Goal: Task Accomplishment & Management: Use online tool/utility

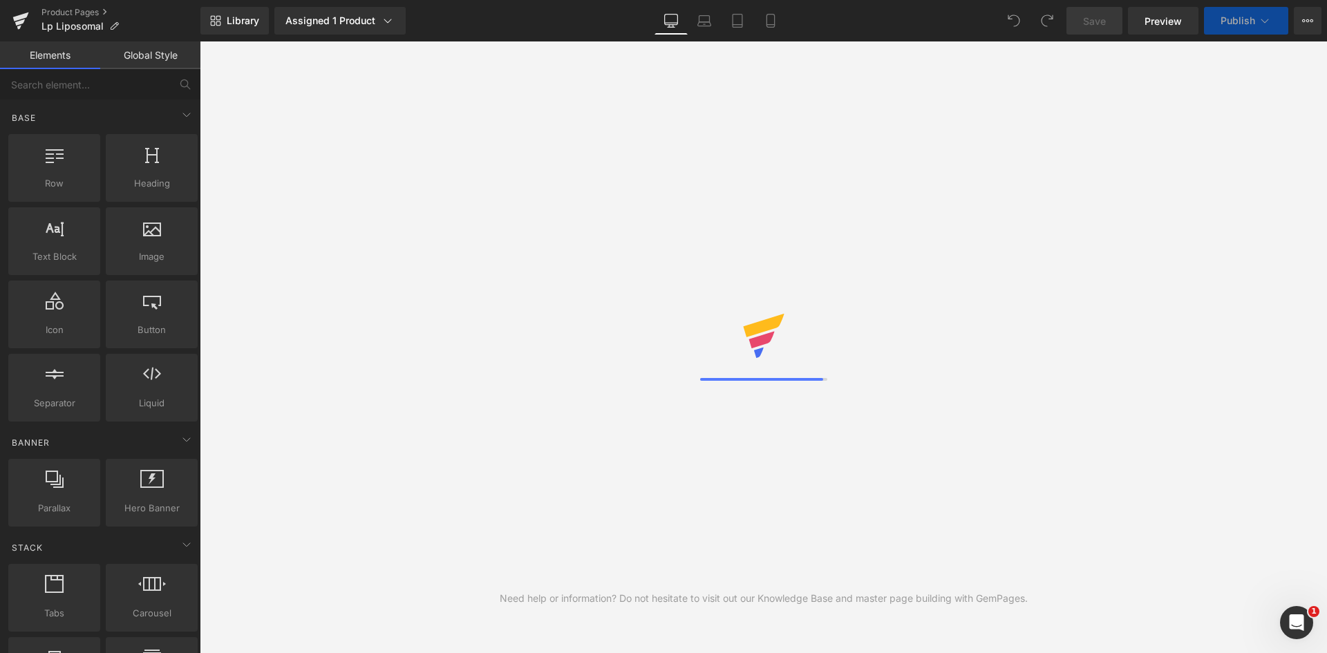
click at [1323, 21] on div "Save Preview Publish Scheduled View Live Page View with current Template Save T…" at bounding box center [1194, 21] width 266 height 28
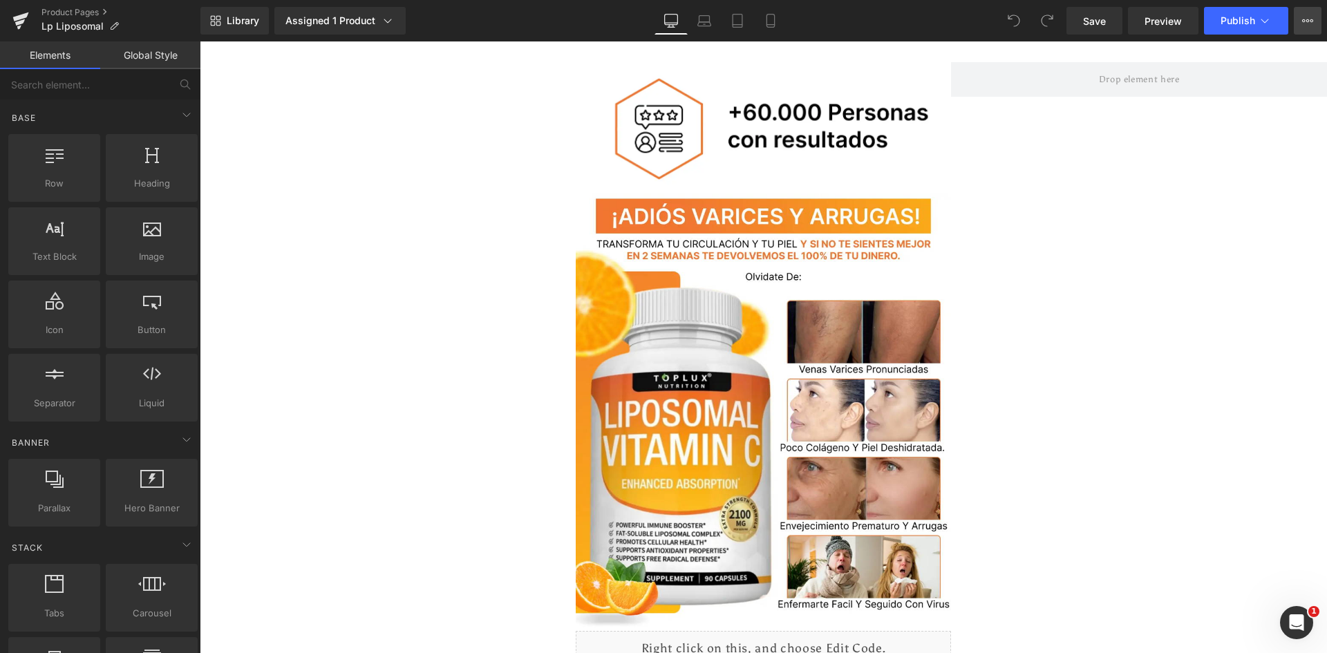
click at [1309, 19] on icon at bounding box center [1307, 20] width 11 height 11
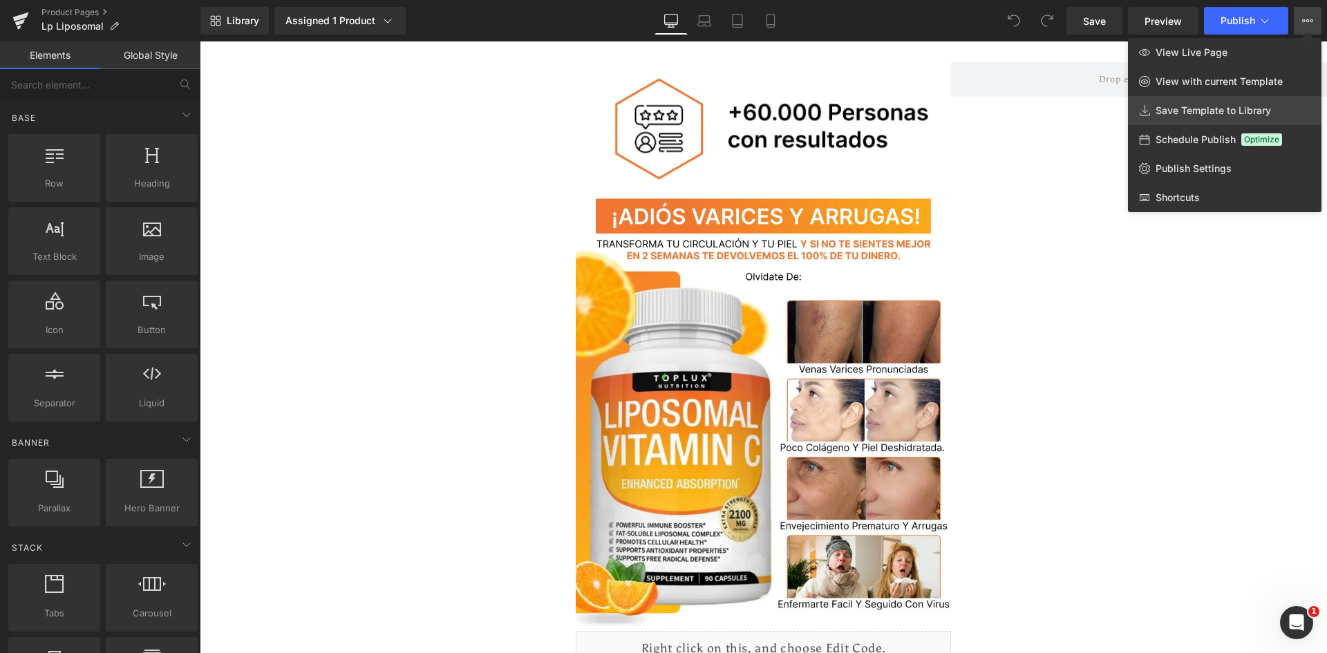
click at [1253, 109] on span "Save Template to Library" at bounding box center [1213, 110] width 115 height 12
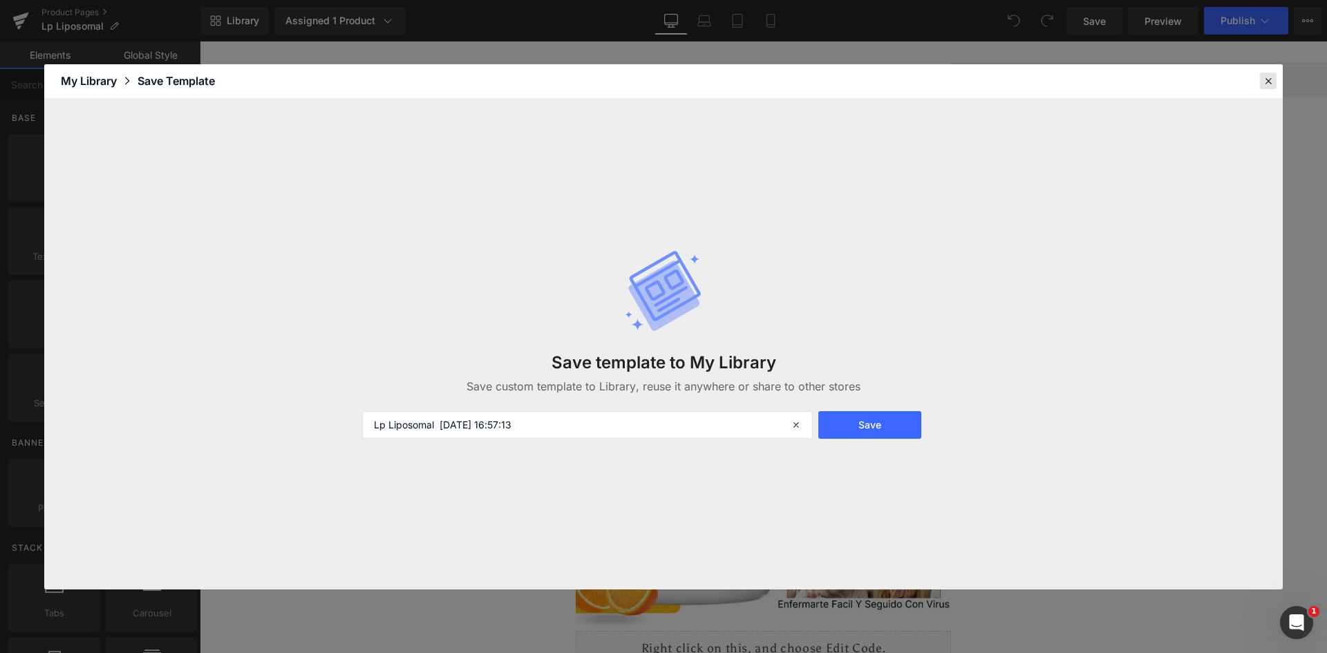
click at [1270, 80] on icon at bounding box center [1268, 81] width 12 height 12
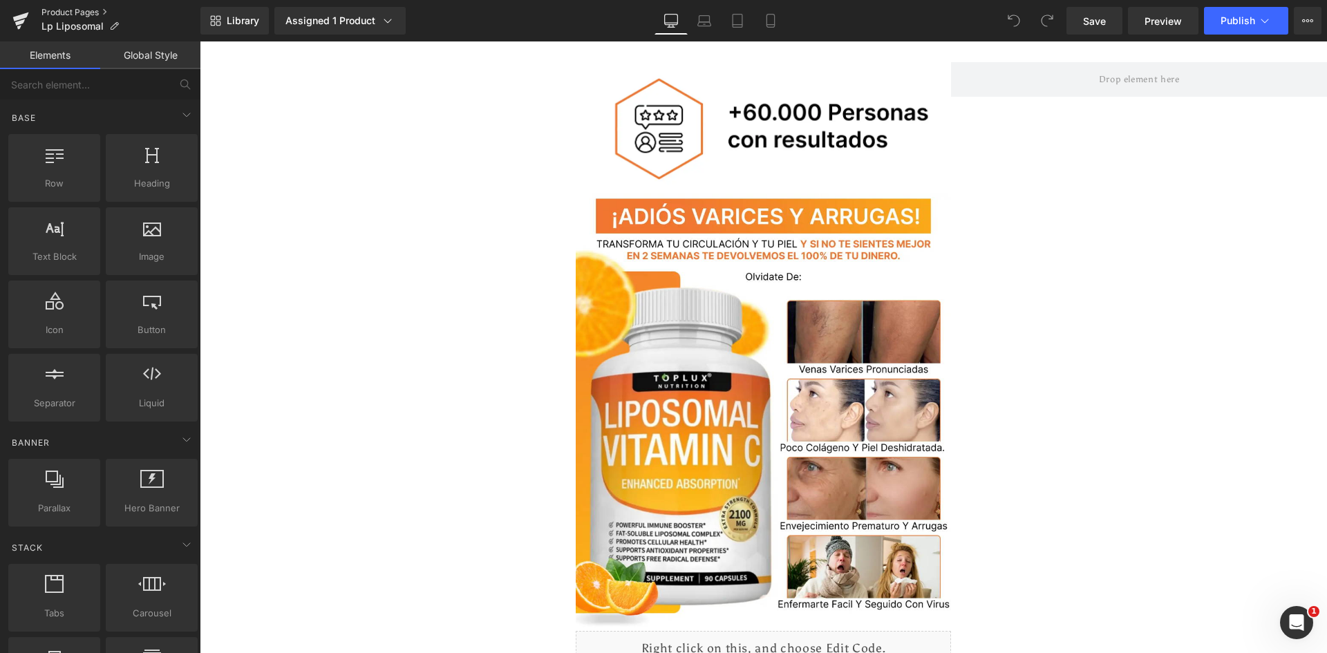
click at [62, 8] on link "Product Pages" at bounding box center [120, 12] width 159 height 11
